Goal: Find specific page/section: Find specific page/section

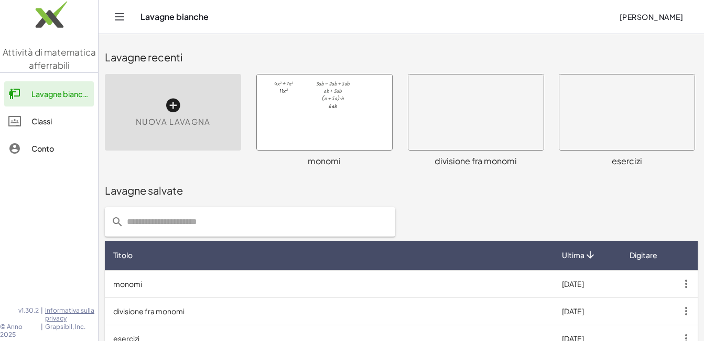
click at [300, 84] on div at bounding box center [324, 111] width 135 height 75
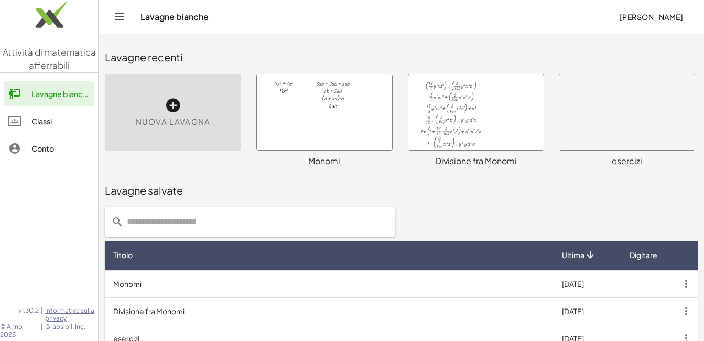
click at [274, 108] on div at bounding box center [324, 111] width 135 height 75
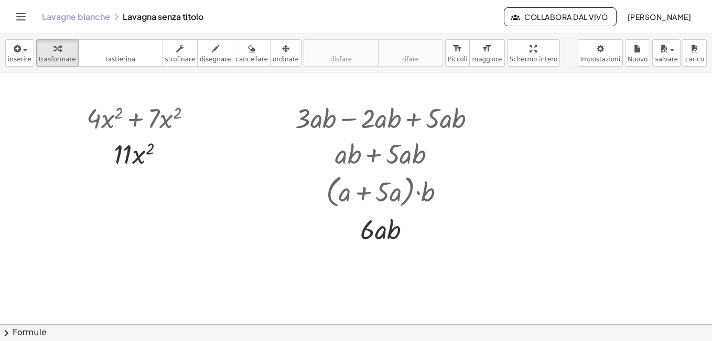
click at [483, 158] on div at bounding box center [389, 153] width 199 height 36
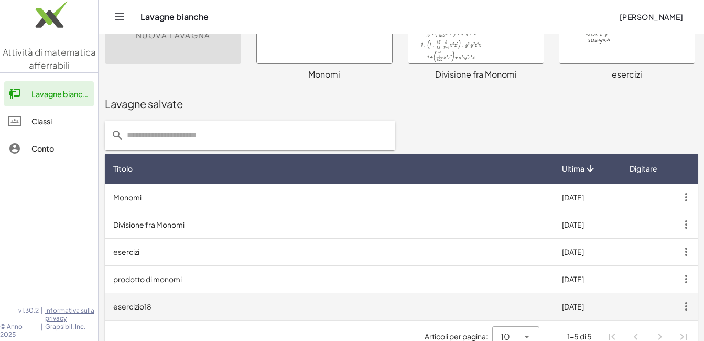
scroll to position [105, 0]
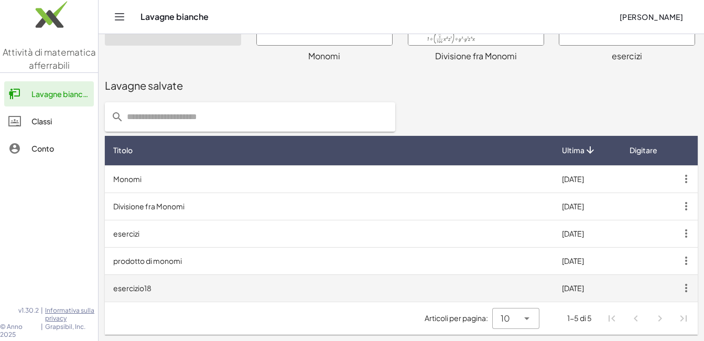
click at [202, 294] on td "esercizio18" at bounding box center [329, 287] width 449 height 27
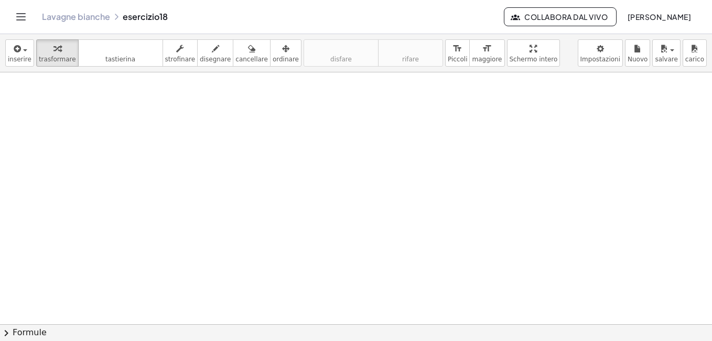
scroll to position [397, 83]
